Goal: Find specific page/section: Find specific page/section

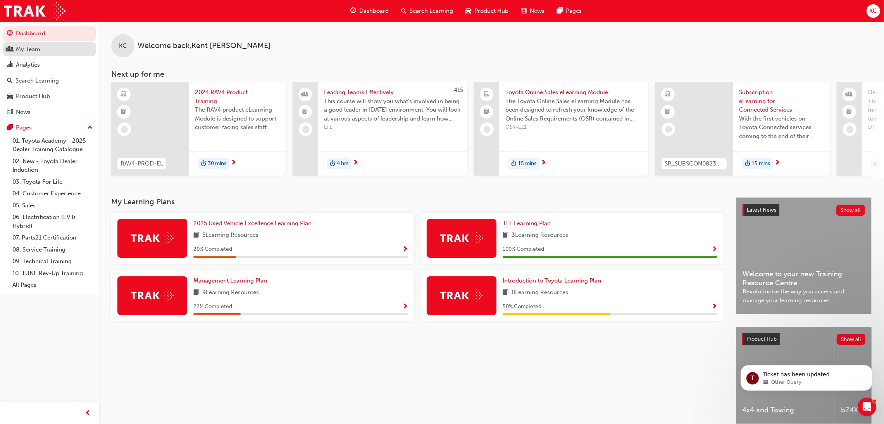
click at [39, 49] on div "My Team" at bounding box center [28, 49] width 24 height 9
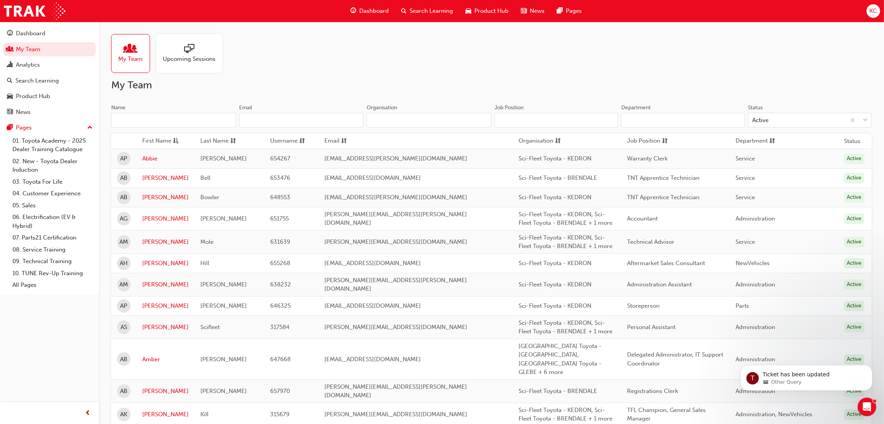
click at [170, 123] on input "Name" at bounding box center [173, 120] width 125 height 15
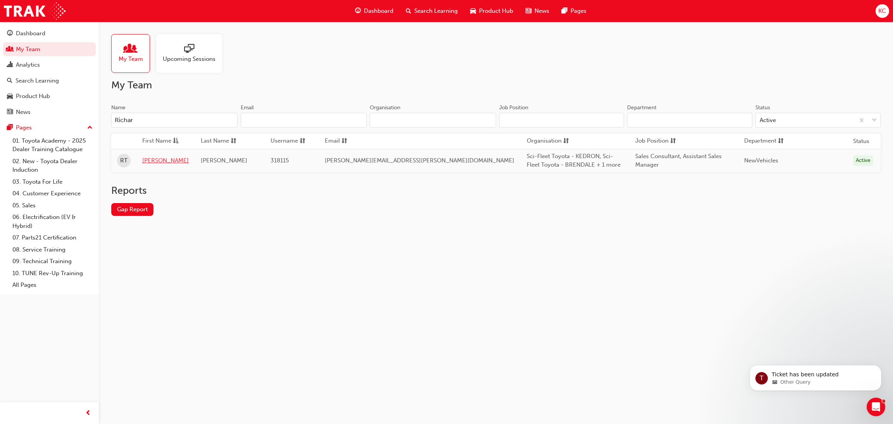
type input "Richar"
click at [159, 160] on link "[PERSON_NAME]" at bounding box center [165, 160] width 47 height 9
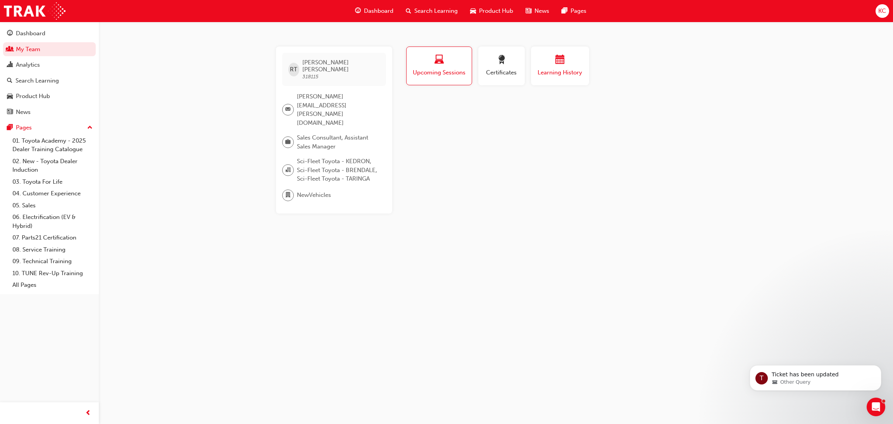
click at [562, 62] on span "calendar-icon" at bounding box center [559, 60] width 9 height 10
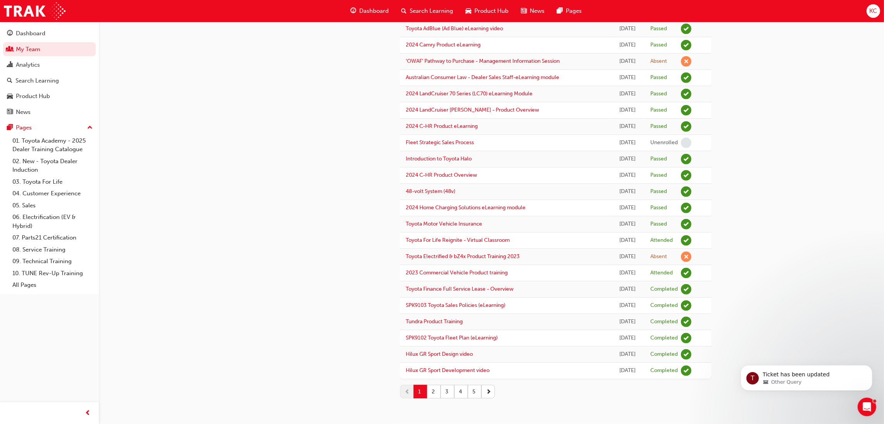
scroll to position [536, 0]
